Goal: Complete application form: Complete application form

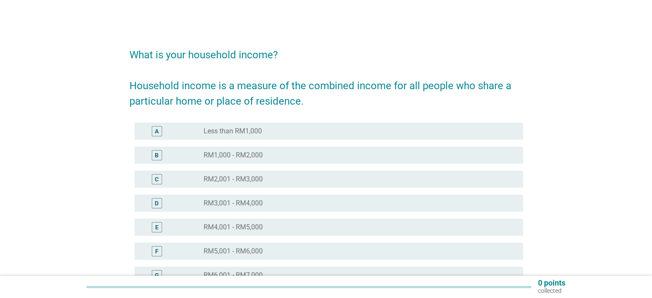
click at [158, 175] on div "C" at bounding box center [157, 179] width 4 height 9
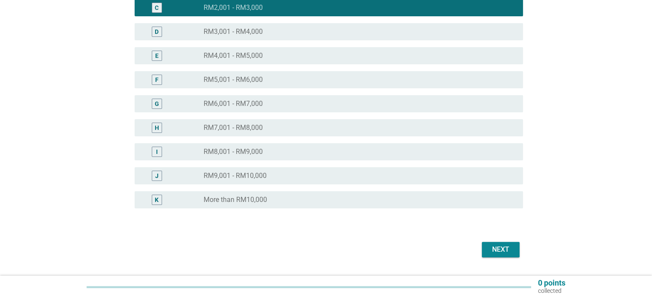
scroll to position [194, 0]
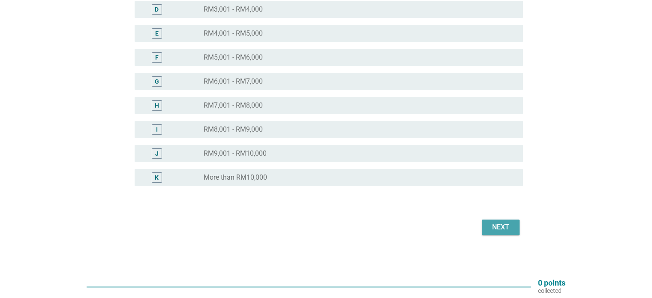
click at [503, 231] on div "Next" at bounding box center [501, 227] width 24 height 10
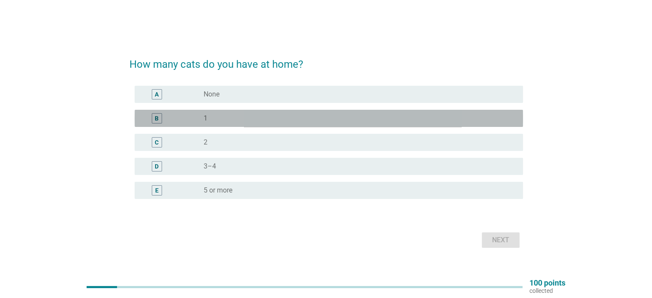
click at [197, 122] on div "B" at bounding box center [172, 118] width 63 height 10
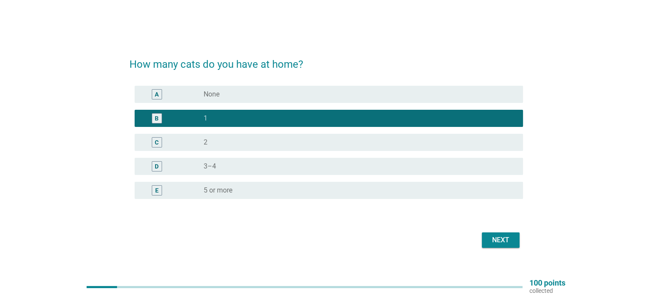
click at [505, 241] on div "Next" at bounding box center [501, 240] width 24 height 10
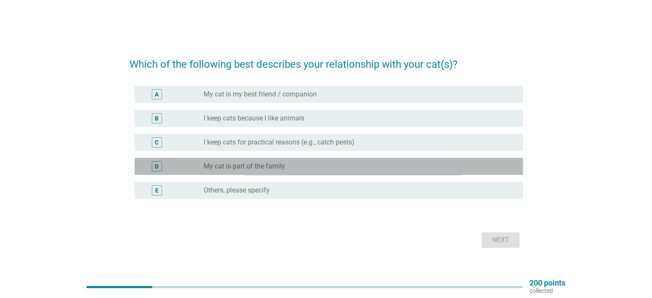
click at [319, 164] on div "radio_button_unchecked My cat is part of the family" at bounding box center [356, 166] width 305 height 9
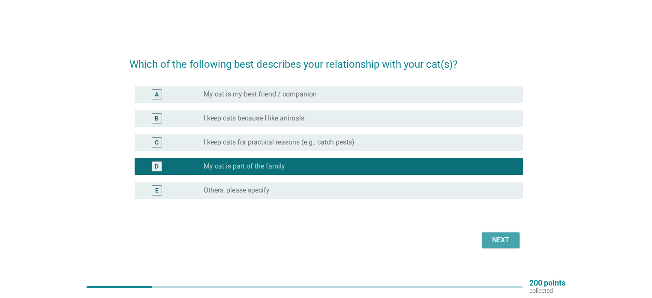
click at [494, 240] on div "Next" at bounding box center [501, 240] width 24 height 10
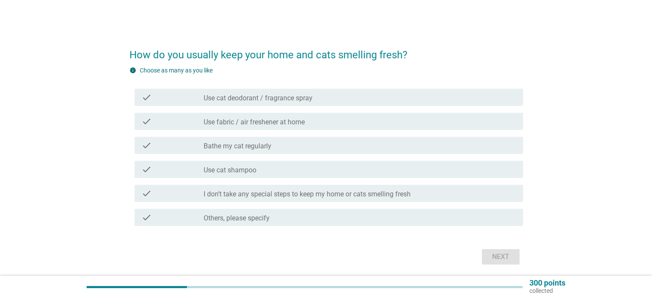
click at [311, 145] on div "check_box_outline_blank Bathe my cat regularly" at bounding box center [360, 145] width 312 height 10
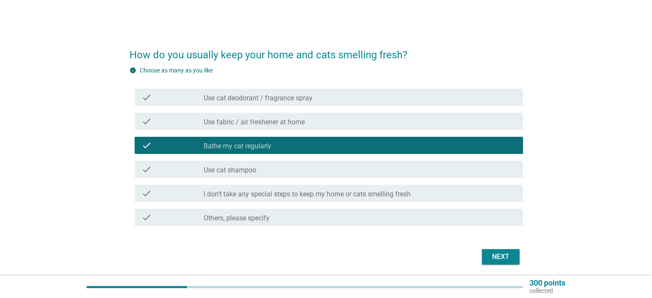
click at [292, 171] on div "check_box_outline_blank Use cat shampoo" at bounding box center [360, 169] width 312 height 10
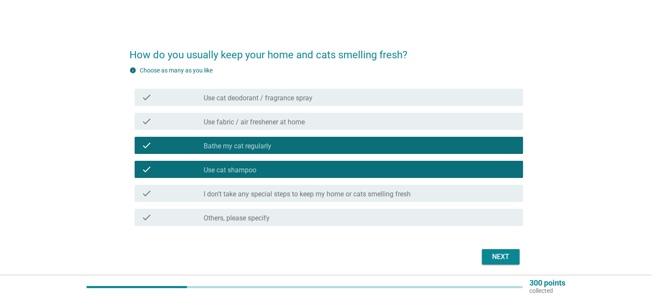
click at [495, 256] on div "Next" at bounding box center [501, 257] width 24 height 10
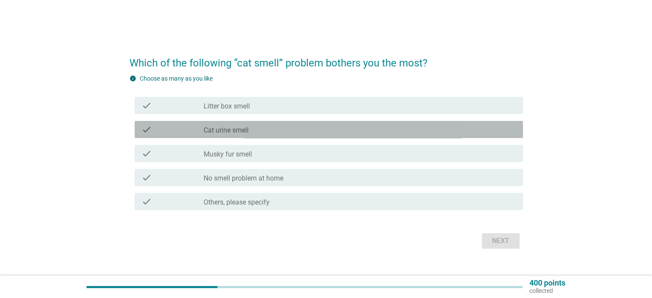
click at [261, 134] on div "check_box_outline_blank Cat urine smell" at bounding box center [360, 129] width 312 height 10
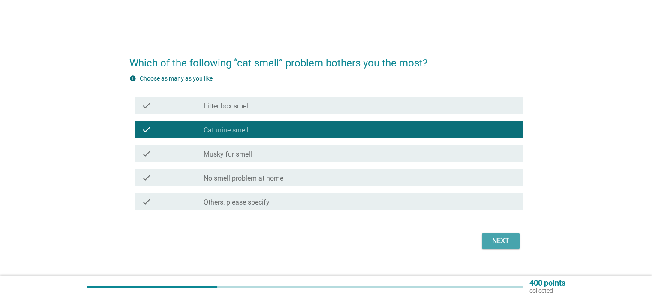
click at [494, 243] on div "Next" at bounding box center [501, 241] width 24 height 10
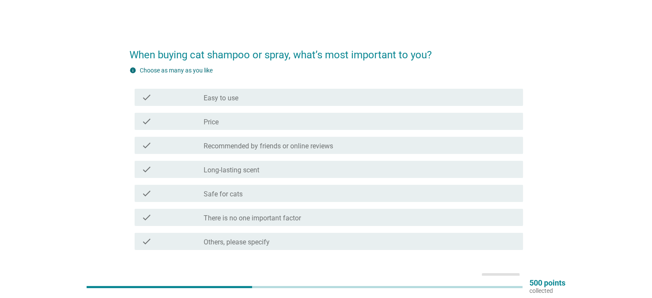
click at [272, 198] on div "check_box_outline_blank Safe for cats" at bounding box center [360, 193] width 312 height 10
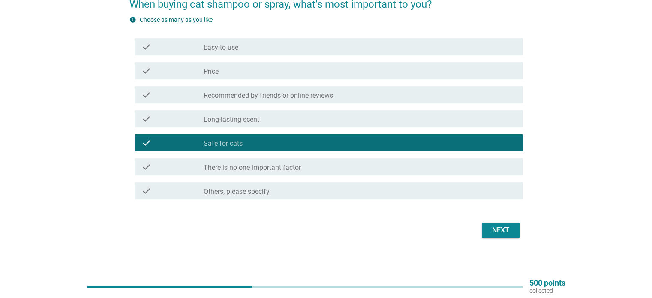
scroll to position [54, 0]
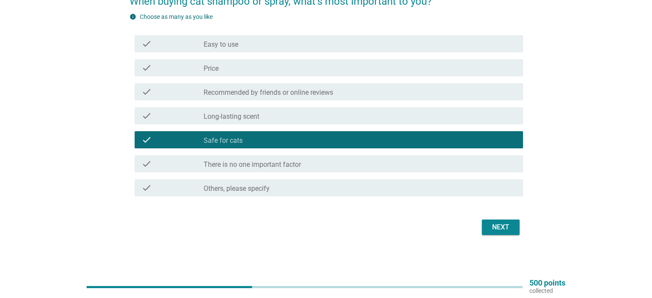
click at [505, 228] on div "Next" at bounding box center [501, 227] width 24 height 10
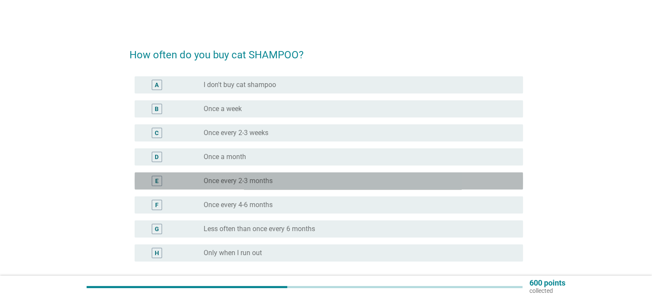
click at [262, 185] on label "Once every 2-3 months" at bounding box center [238, 181] width 69 height 9
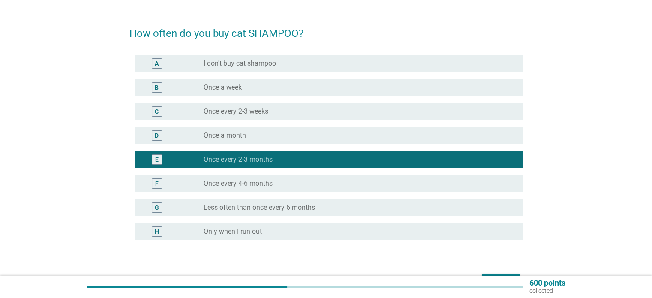
scroll to position [75, 0]
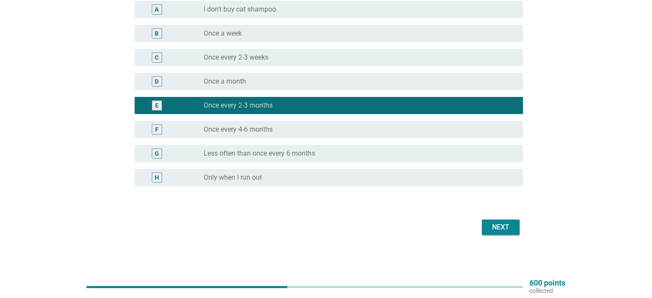
click at [280, 124] on div "radio_button_unchecked Once every 4-6 months" at bounding box center [360, 129] width 312 height 10
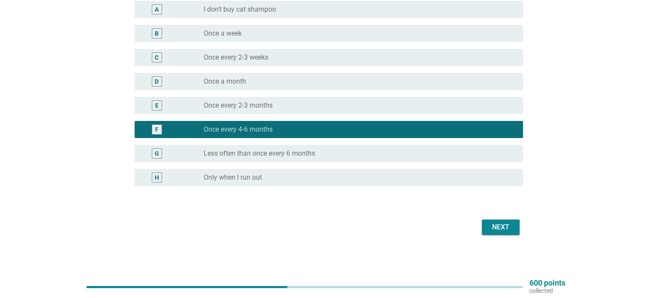
click at [495, 229] on div "Next" at bounding box center [501, 227] width 24 height 10
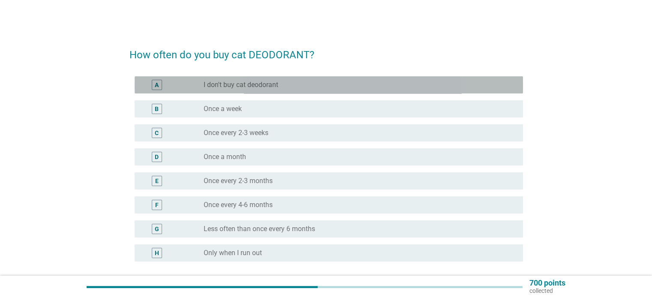
click at [216, 87] on label "I don't buy cat deodorant" at bounding box center [241, 85] width 75 height 9
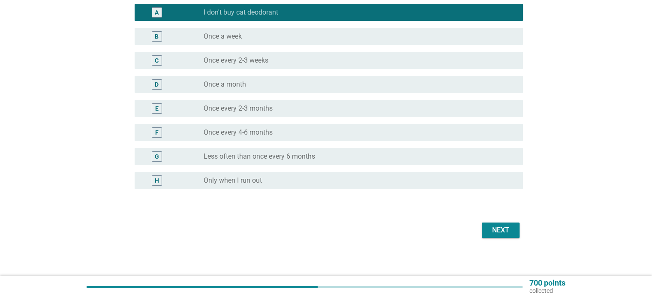
scroll to position [75, 0]
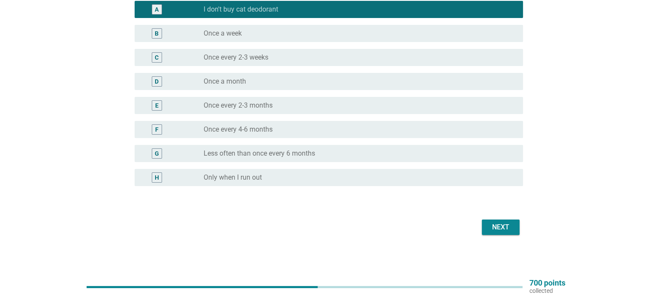
click at [491, 235] on div "Next" at bounding box center [326, 227] width 394 height 21
click at [491, 228] on div "Next" at bounding box center [501, 227] width 24 height 10
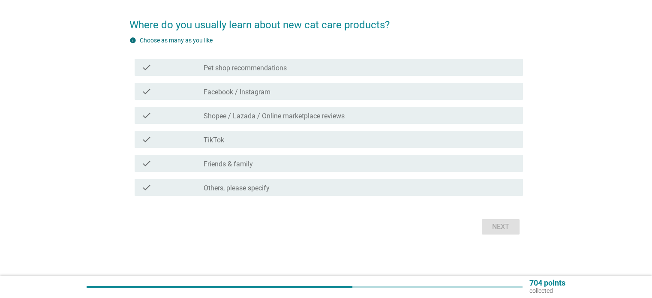
scroll to position [0, 0]
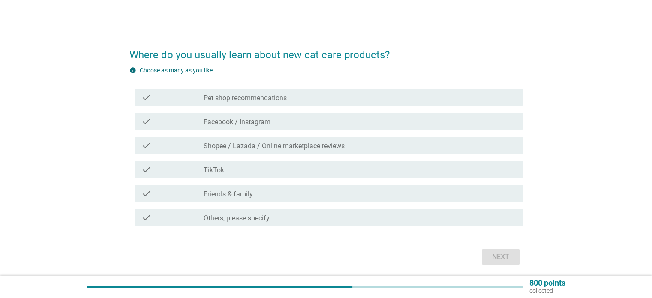
click at [301, 146] on label "Shopee / Lazada / Online marketplace reviews" at bounding box center [274, 146] width 141 height 9
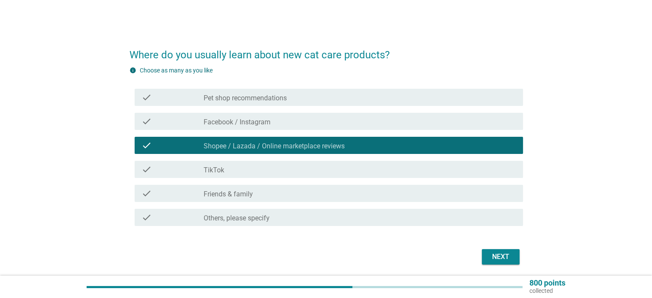
click at [300, 123] on div "check_box_outline_blank Facebook / Instagram" at bounding box center [360, 121] width 312 height 10
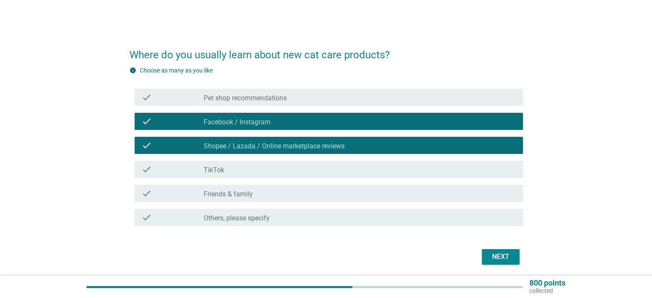
click at [307, 93] on div "check_box_outline_blank Pet shop recommendations" at bounding box center [360, 97] width 312 height 10
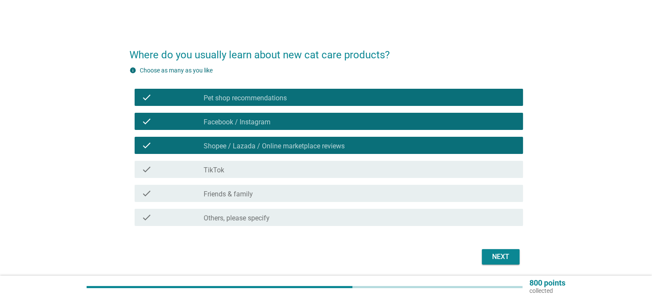
click at [495, 252] on div "Next" at bounding box center [501, 257] width 24 height 10
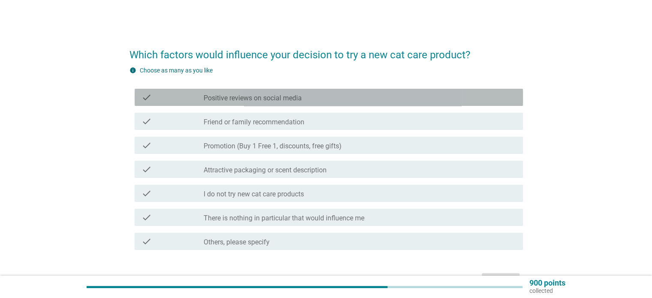
click at [232, 99] on label "Positive reviews on social media" at bounding box center [253, 98] width 98 height 9
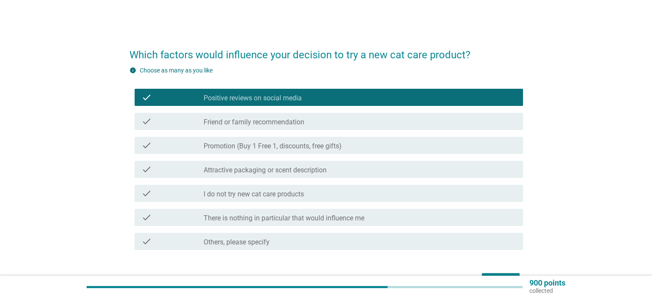
click at [316, 124] on div "check_box_outline_blank Friend or family recommendation" at bounding box center [360, 121] width 312 height 10
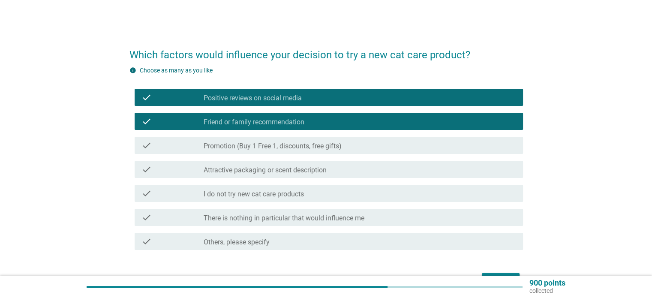
click at [270, 171] on label "Attractive packaging or scent description" at bounding box center [265, 170] width 123 height 9
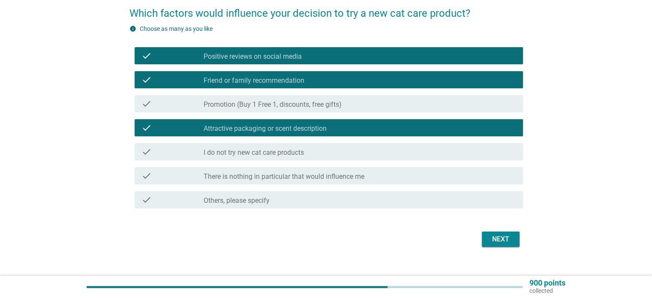
scroll to position [43, 0]
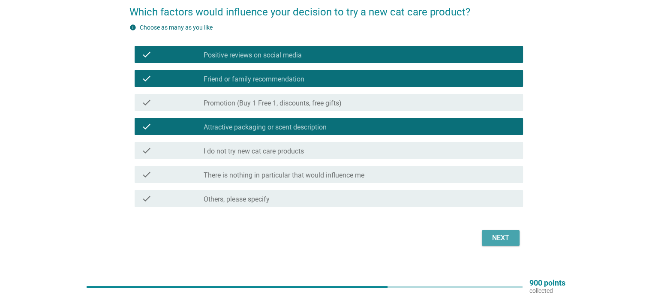
click at [499, 240] on div "Next" at bounding box center [501, 238] width 24 height 10
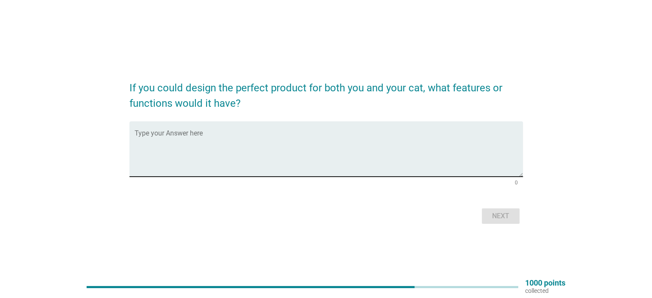
click at [361, 144] on textarea "Type your Answer here" at bounding box center [329, 154] width 388 height 45
type textarea "d"
type textarea "dont know"
click at [507, 218] on div "Next" at bounding box center [501, 216] width 24 height 10
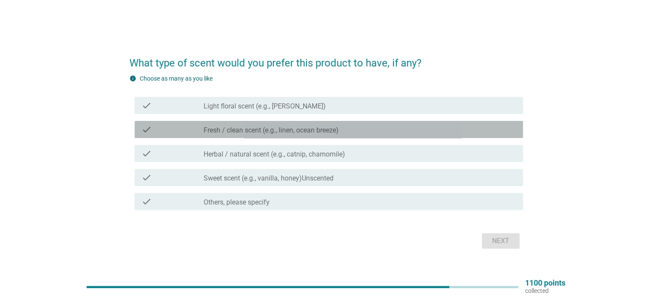
click at [147, 129] on icon "check" at bounding box center [146, 129] width 10 height 10
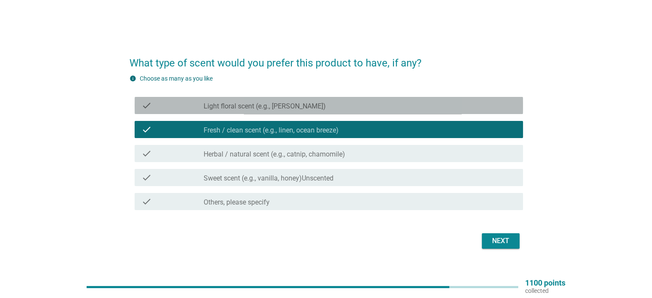
click at [189, 111] on div "check check_box_outline_blank Light floral scent (e.g., lavender, jasmine)" at bounding box center [329, 105] width 388 height 17
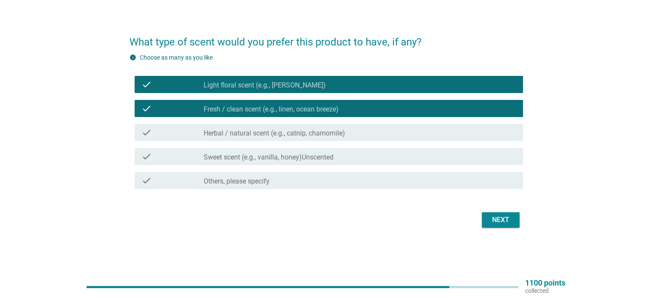
scroll to position [22, 0]
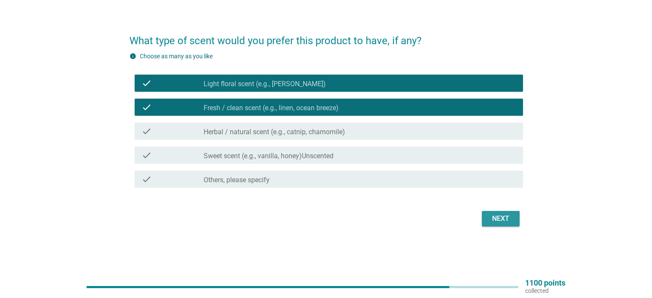
click at [504, 223] on div "Next" at bounding box center [501, 219] width 24 height 10
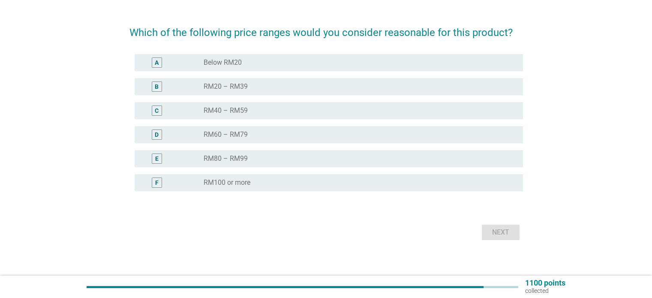
scroll to position [0, 0]
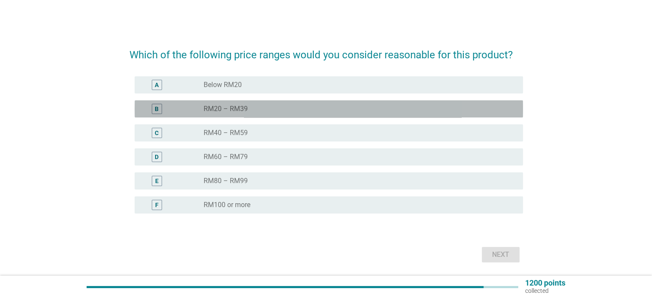
click at [310, 113] on div "radio_button_unchecked RM20 – RM39" at bounding box center [356, 109] width 305 height 9
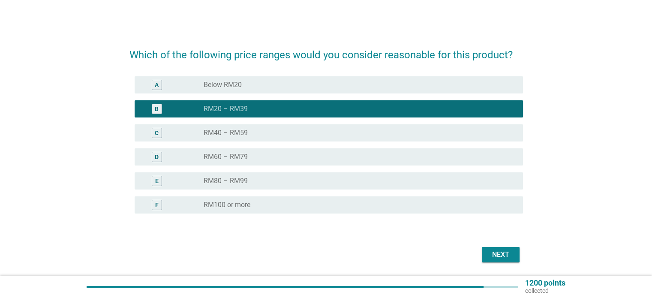
click at [511, 256] on div "Next" at bounding box center [501, 255] width 24 height 10
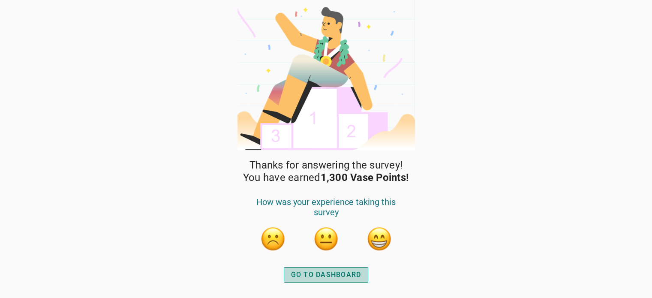
click at [346, 277] on div "GO TO DASHBOARD" at bounding box center [326, 275] width 70 height 10
